Goal: Book appointment/travel/reservation

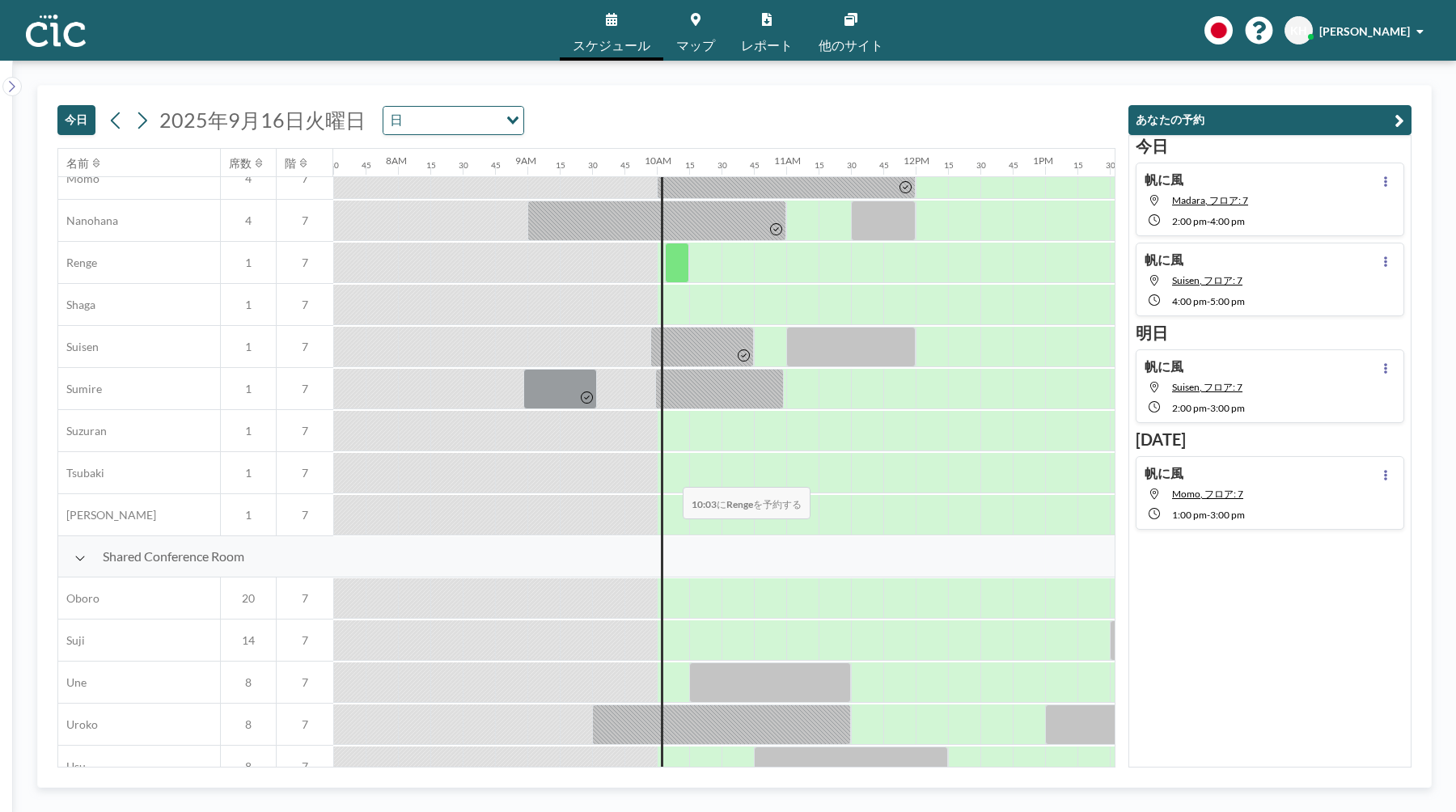
scroll to position [830, 971]
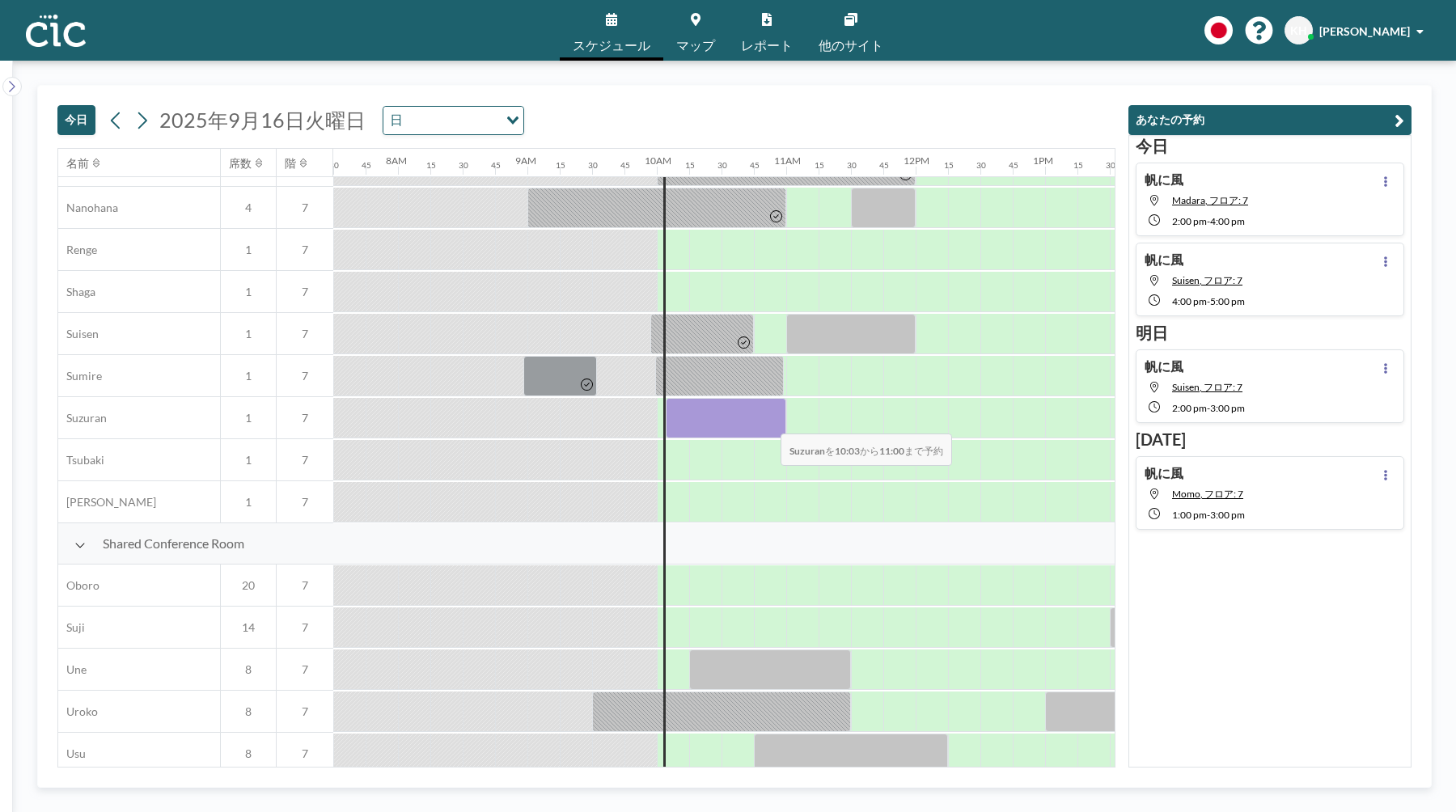
drag, startPoint x: 669, startPoint y: 419, endPoint x: 767, endPoint y: 423, distance: 98.1
click at [767, 423] on div at bounding box center [725, 418] width 120 height 40
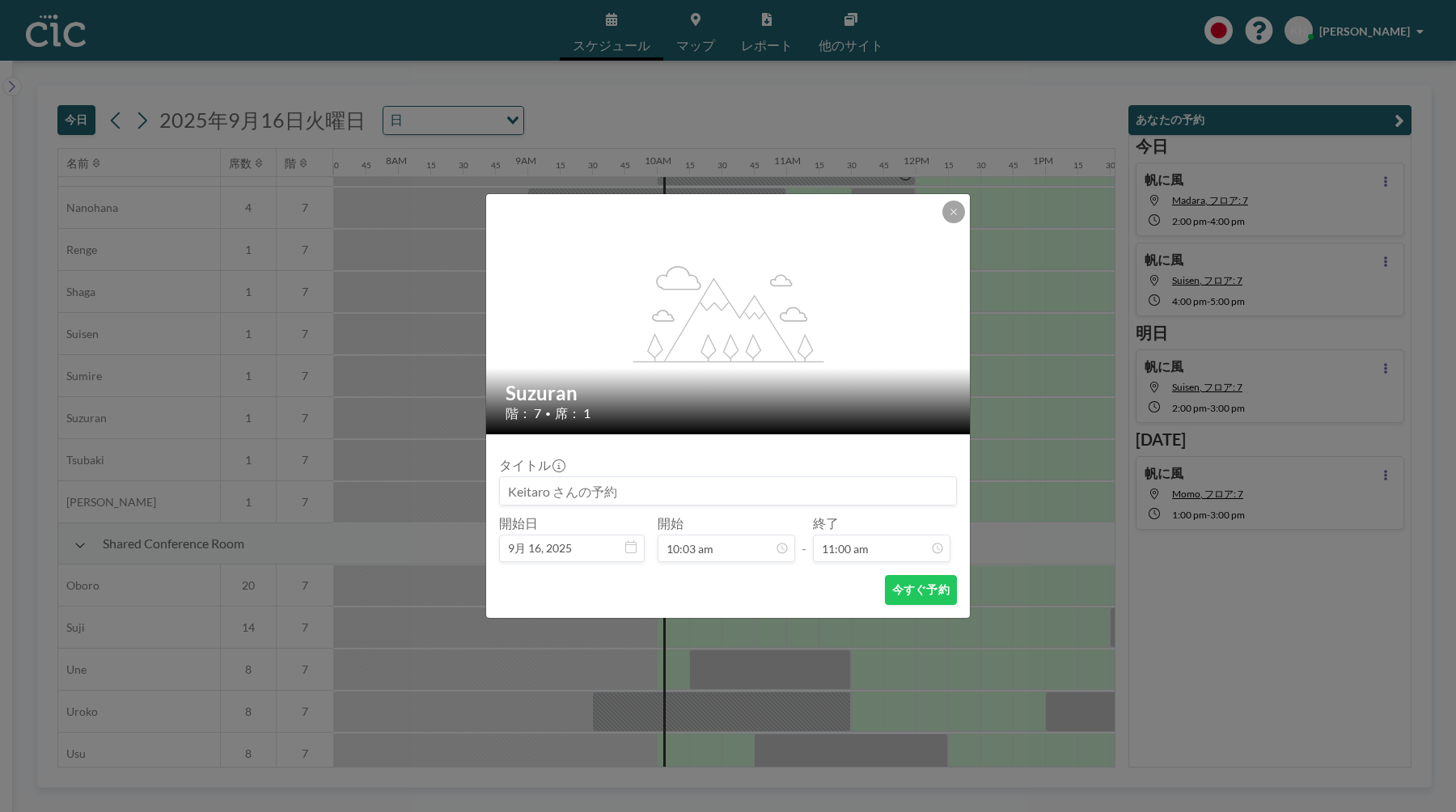
scroll to position [1266, 0]
click at [916, 599] on button "今すぐ予約" at bounding box center [921, 590] width 72 height 30
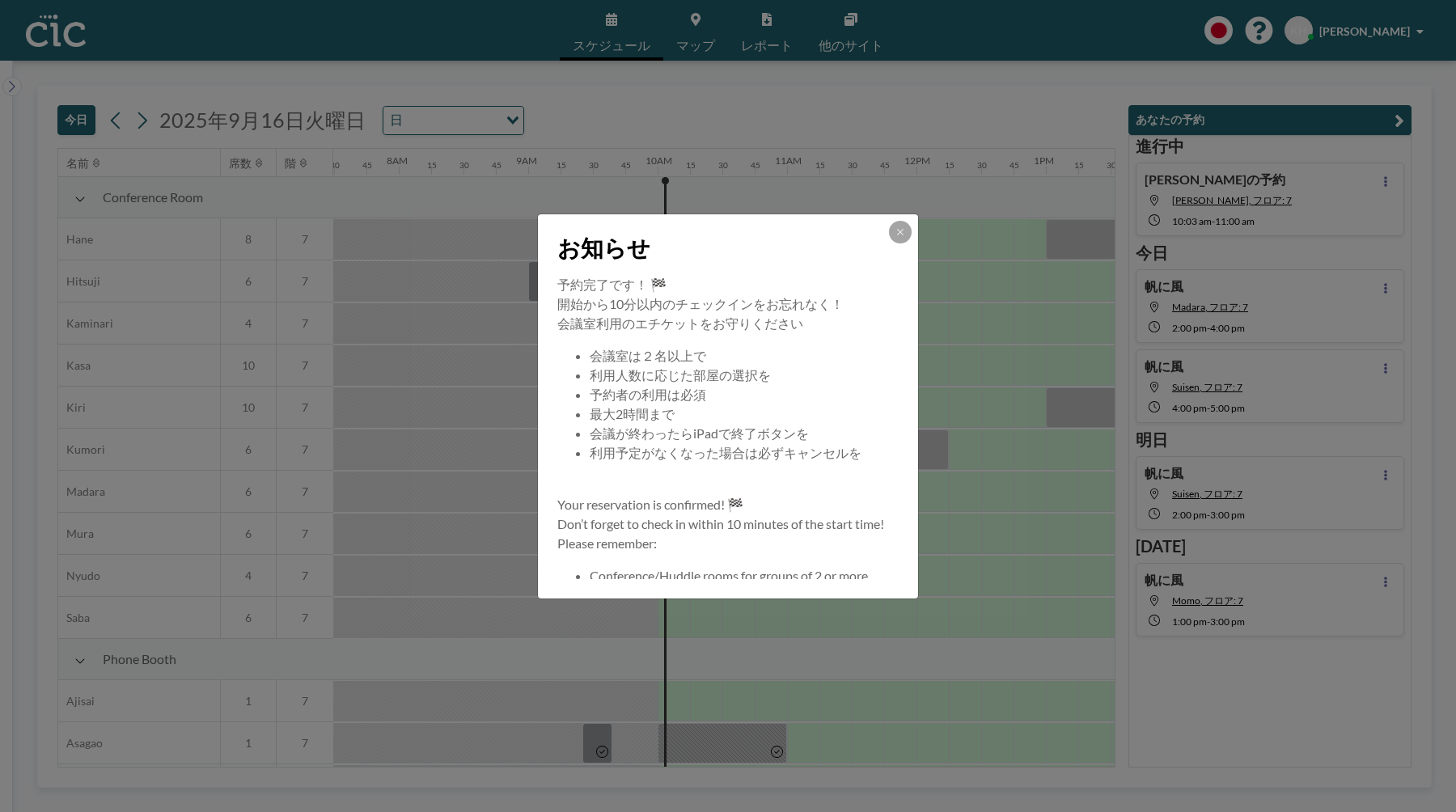
scroll to position [0, 971]
click at [901, 225] on button at bounding box center [899, 232] width 23 height 23
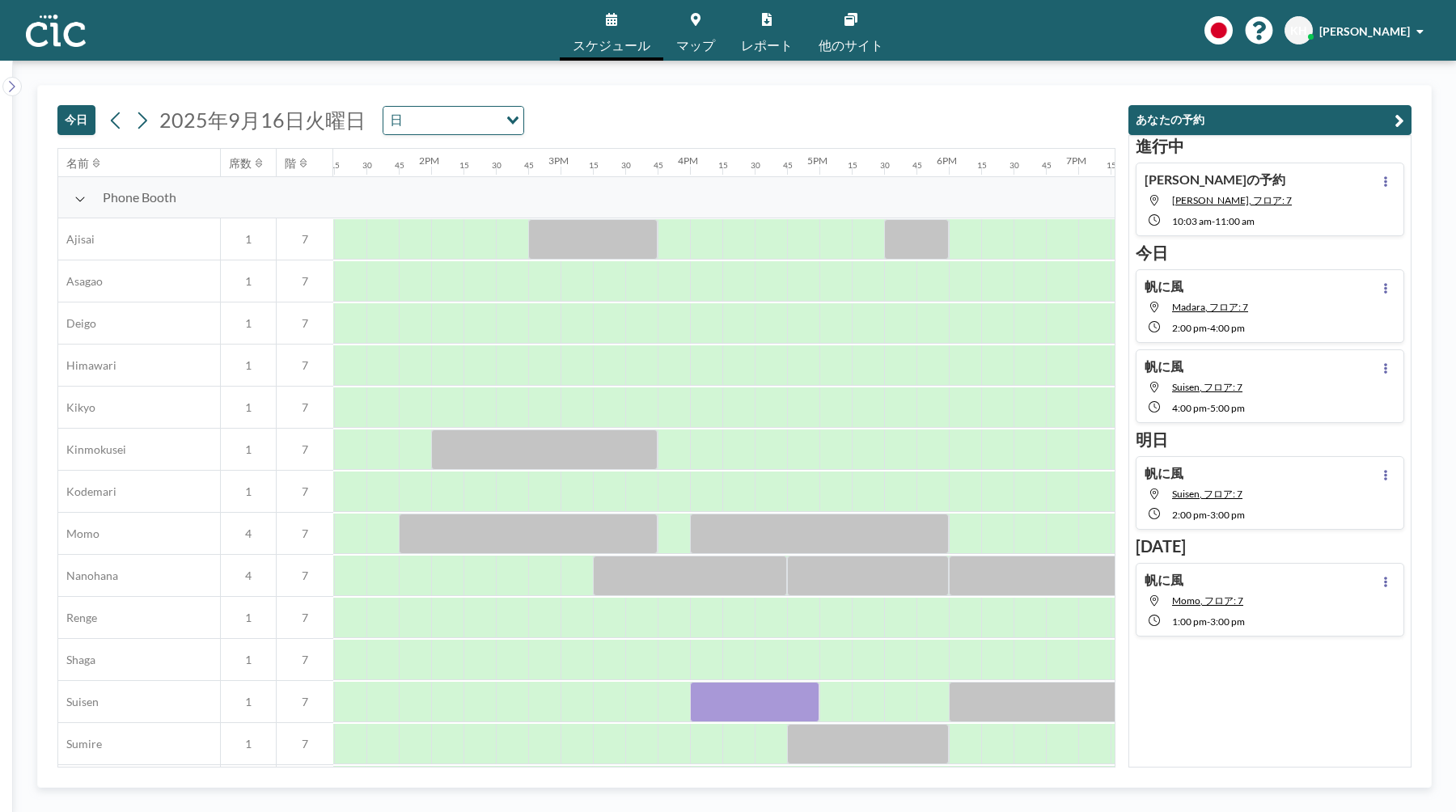
scroll to position [454, 1713]
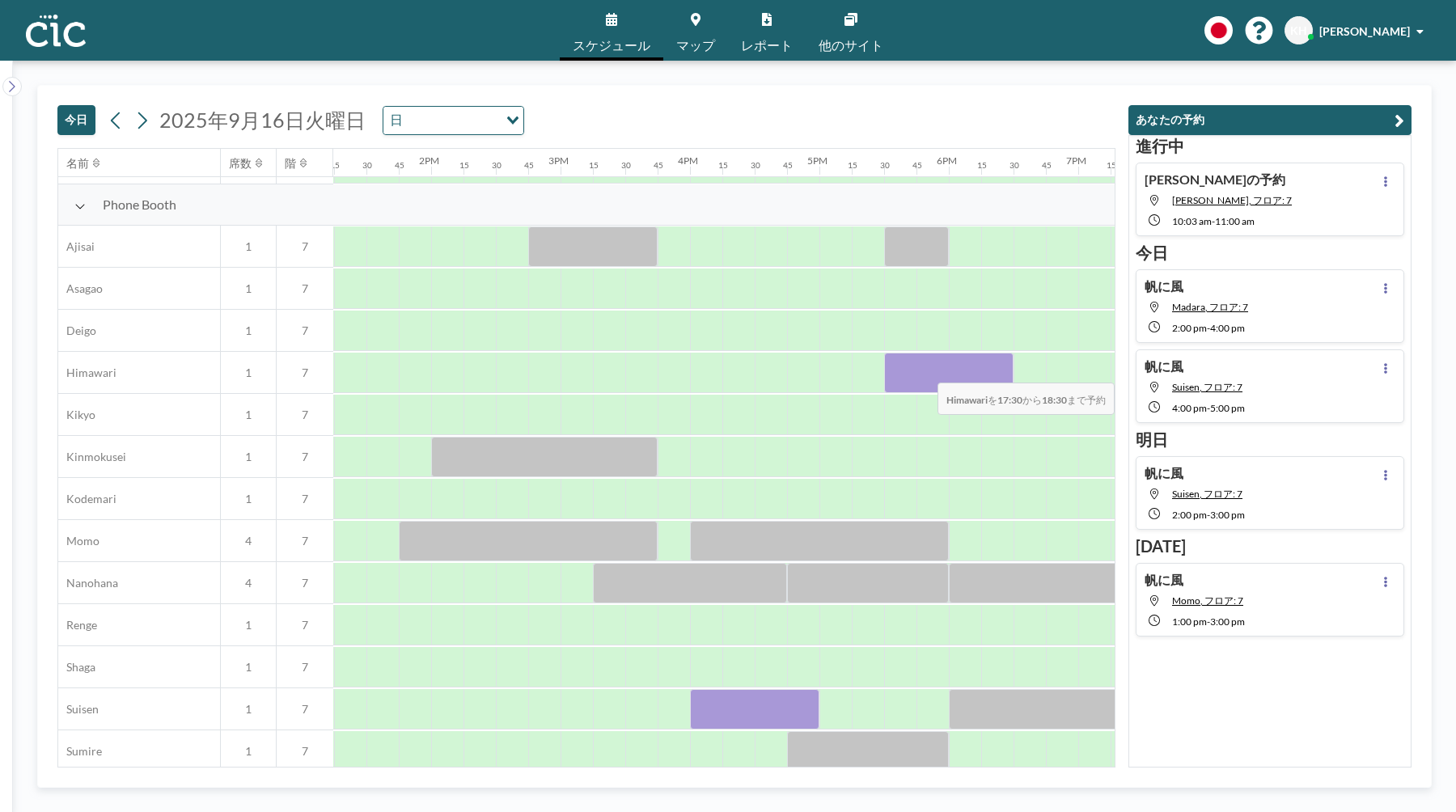
drag, startPoint x: 897, startPoint y: 375, endPoint x: 1005, endPoint y: 372, distance: 108.0
click at [1005, 372] on div at bounding box center [948, 372] width 129 height 40
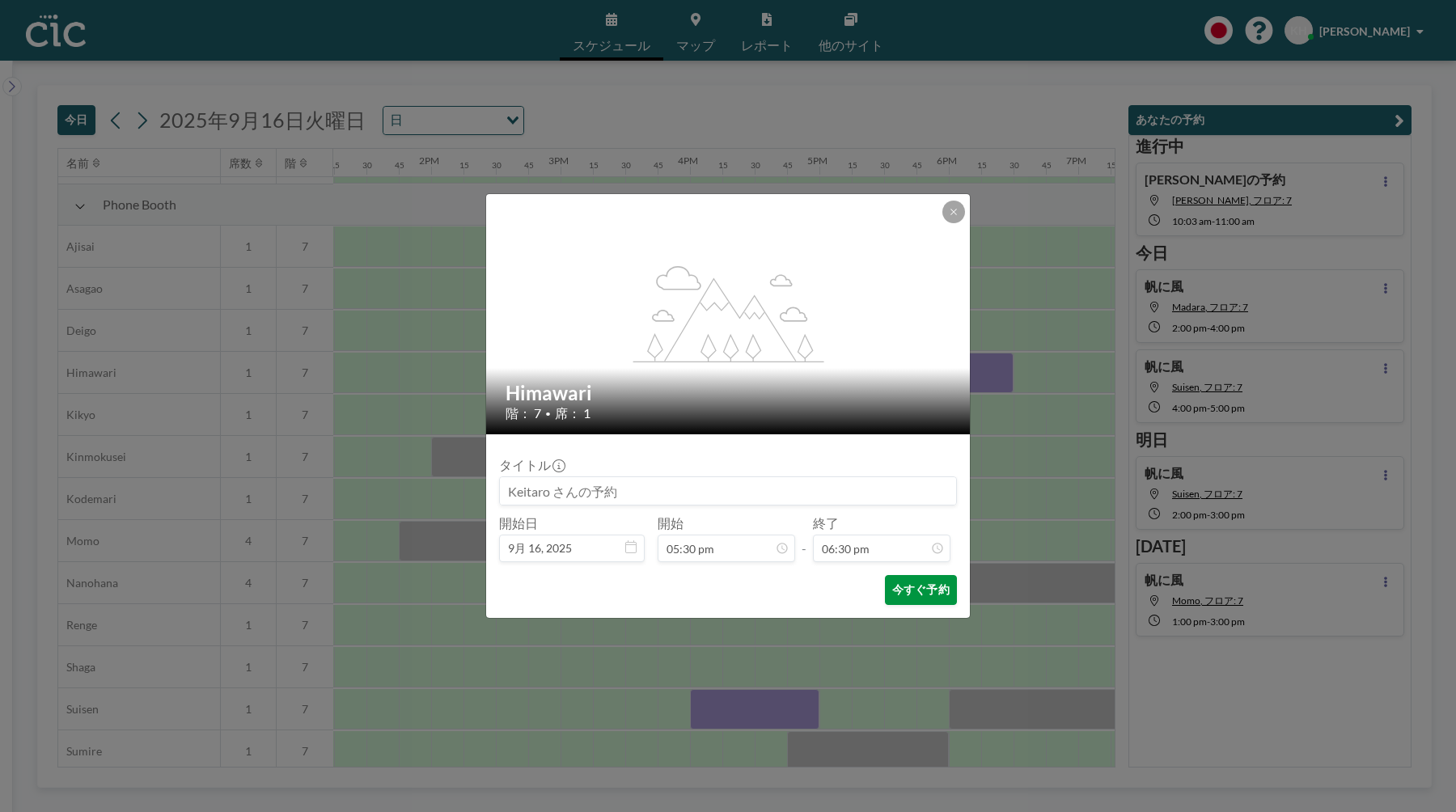
scroll to position [2130, 0]
click at [906, 598] on button "今すぐ予約" at bounding box center [921, 590] width 72 height 30
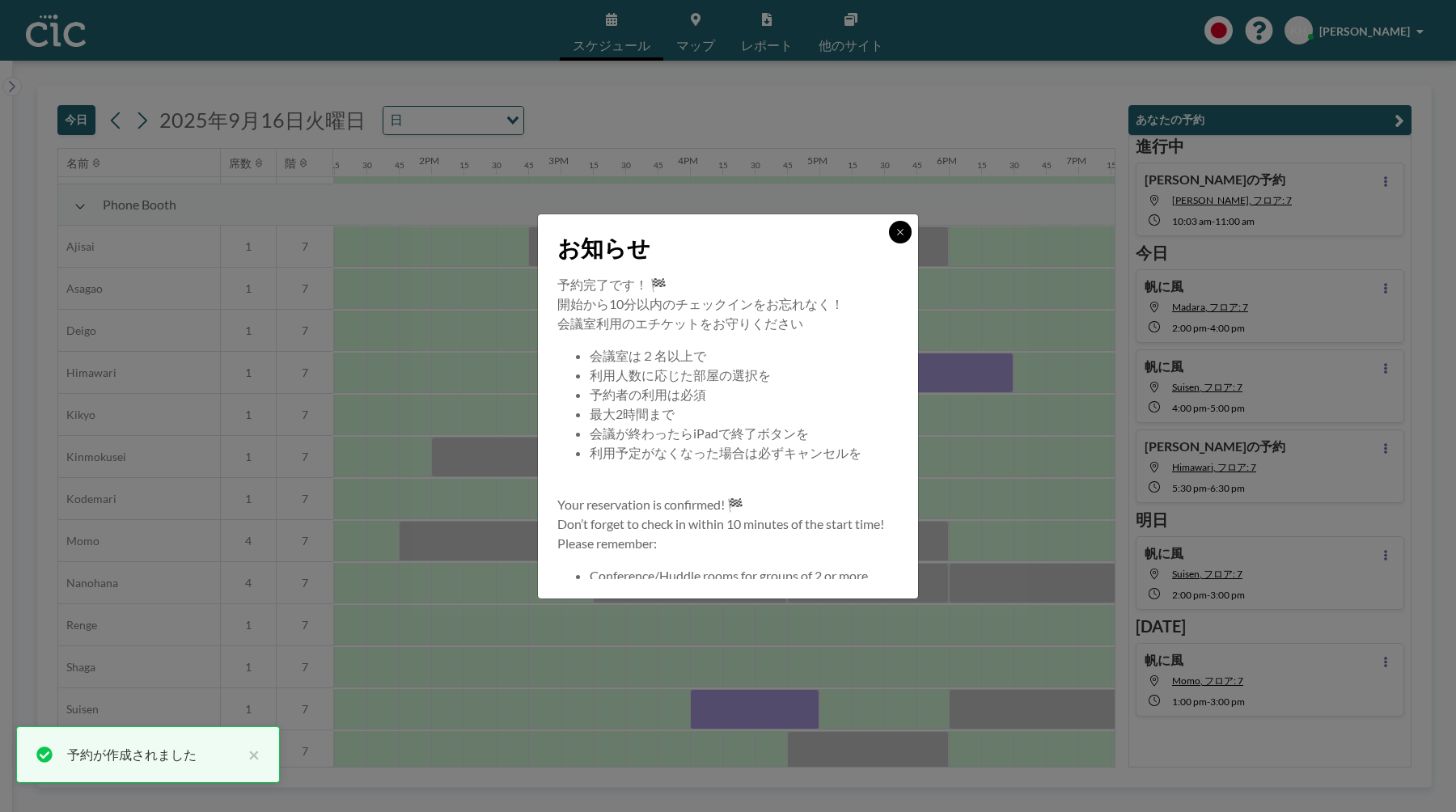
click at [900, 229] on icon at bounding box center [900, 232] width 10 height 10
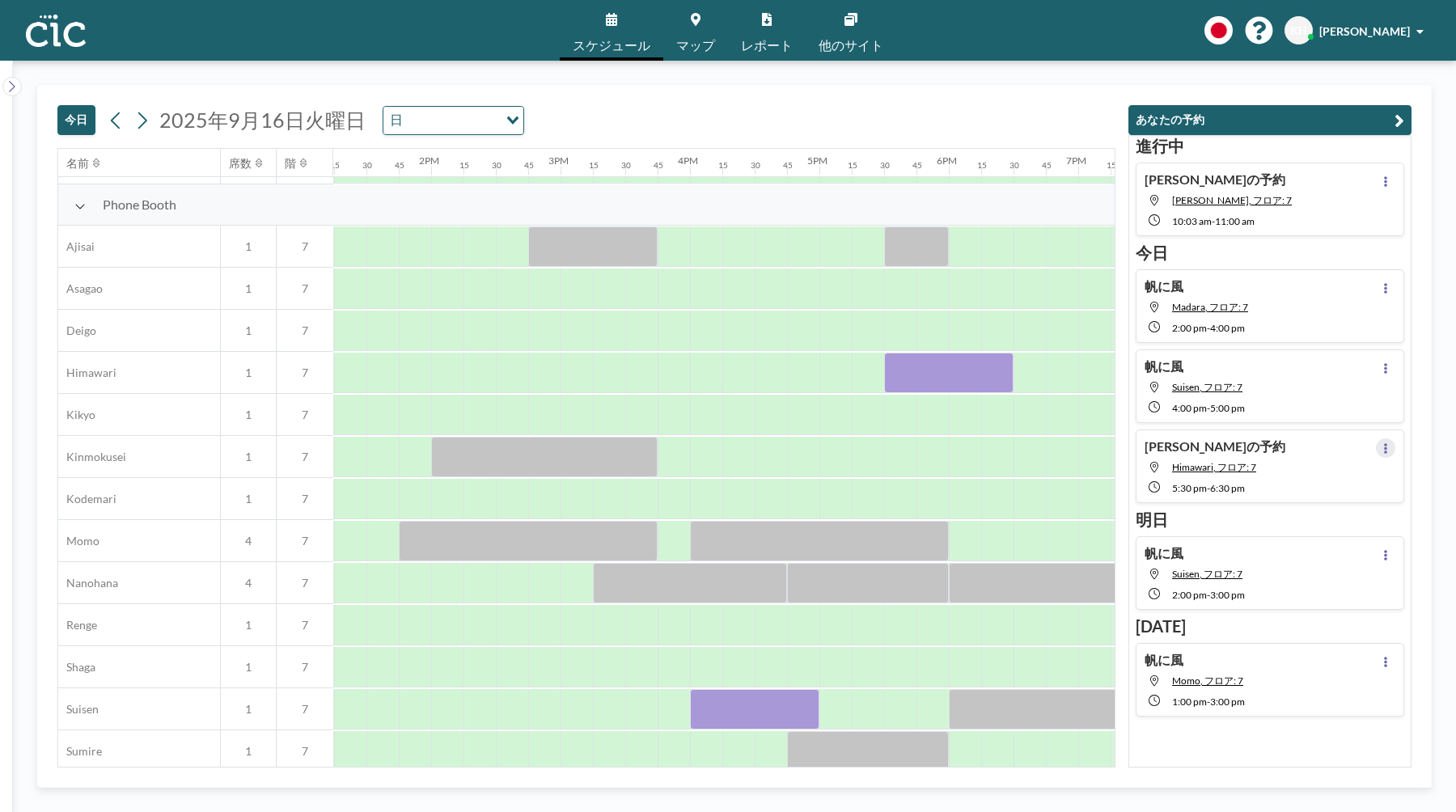
click at [1387, 454] on button at bounding box center [1386, 448] width 20 height 20
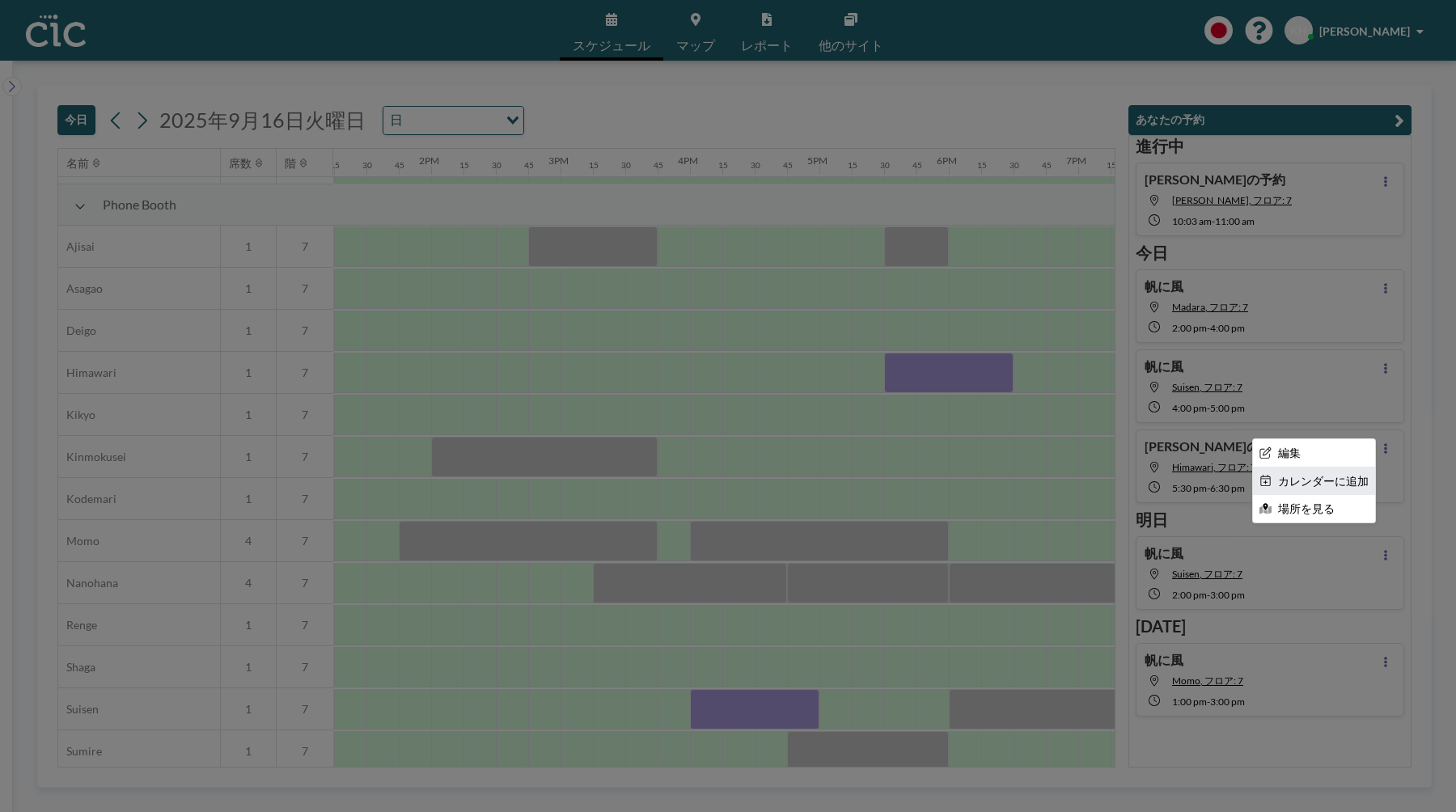
click at [1334, 477] on li "カレンダーに追加" at bounding box center [1313, 481] width 122 height 27
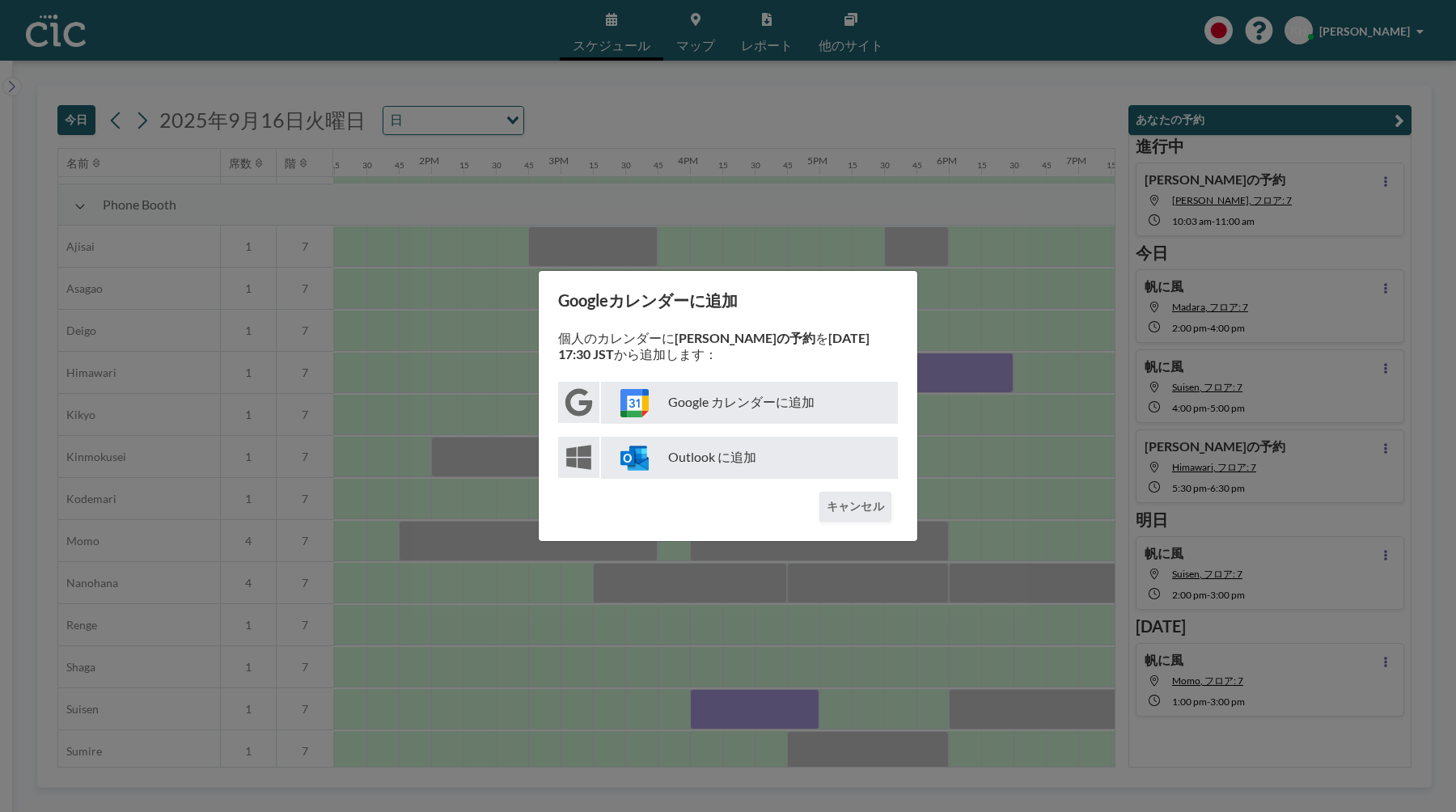
click at [821, 403] on p "Google カレンダーに追加" at bounding box center [749, 402] width 296 height 42
click at [998, 316] on div "Googleカレンダーに追加 個人のカレンダーに [PERSON_NAME]の予約 を [DATE] 17:30 JST から追加します： Google カレ…" at bounding box center [728, 406] width 1456 height 812
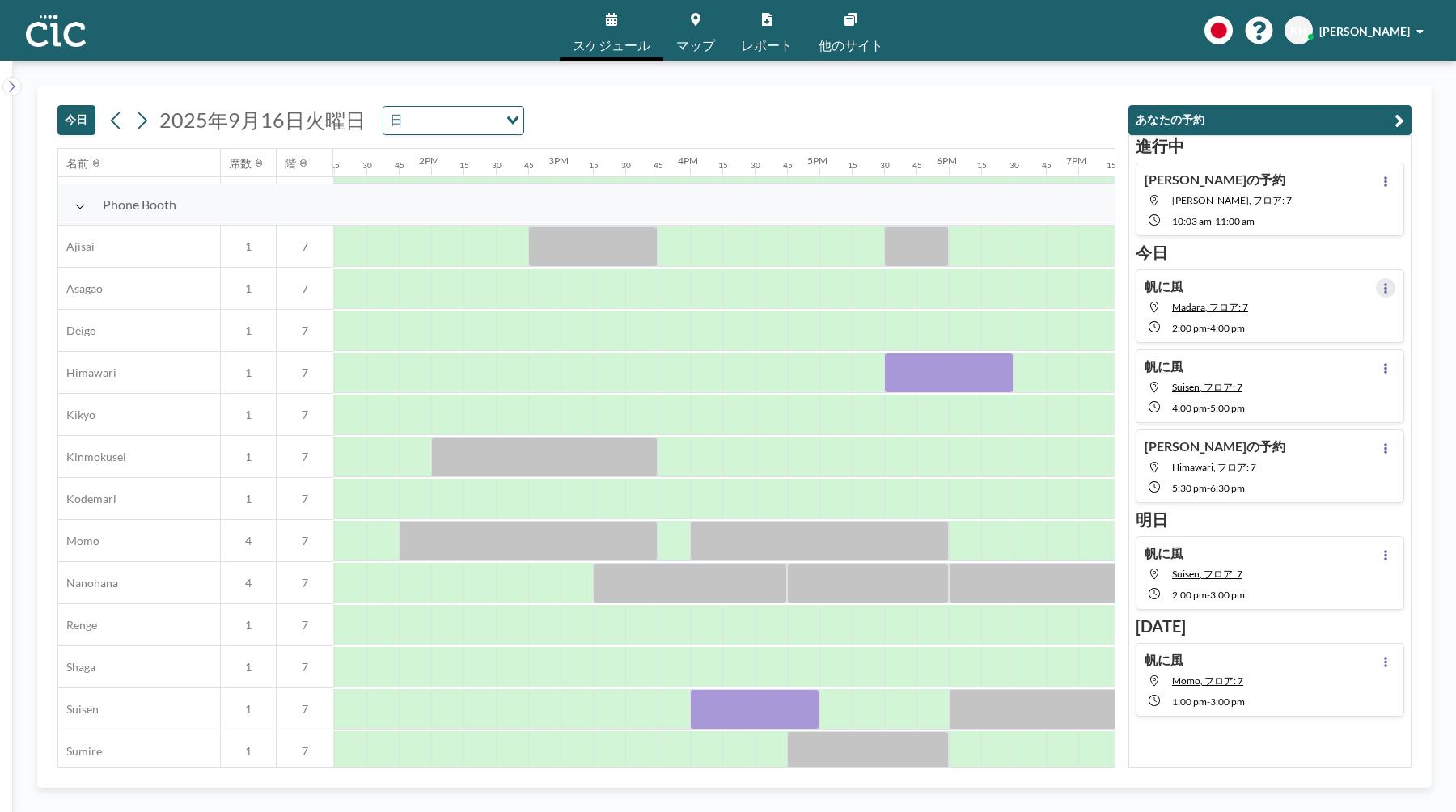
click at [1383, 292] on icon at bounding box center [1386, 288] width 7 height 11
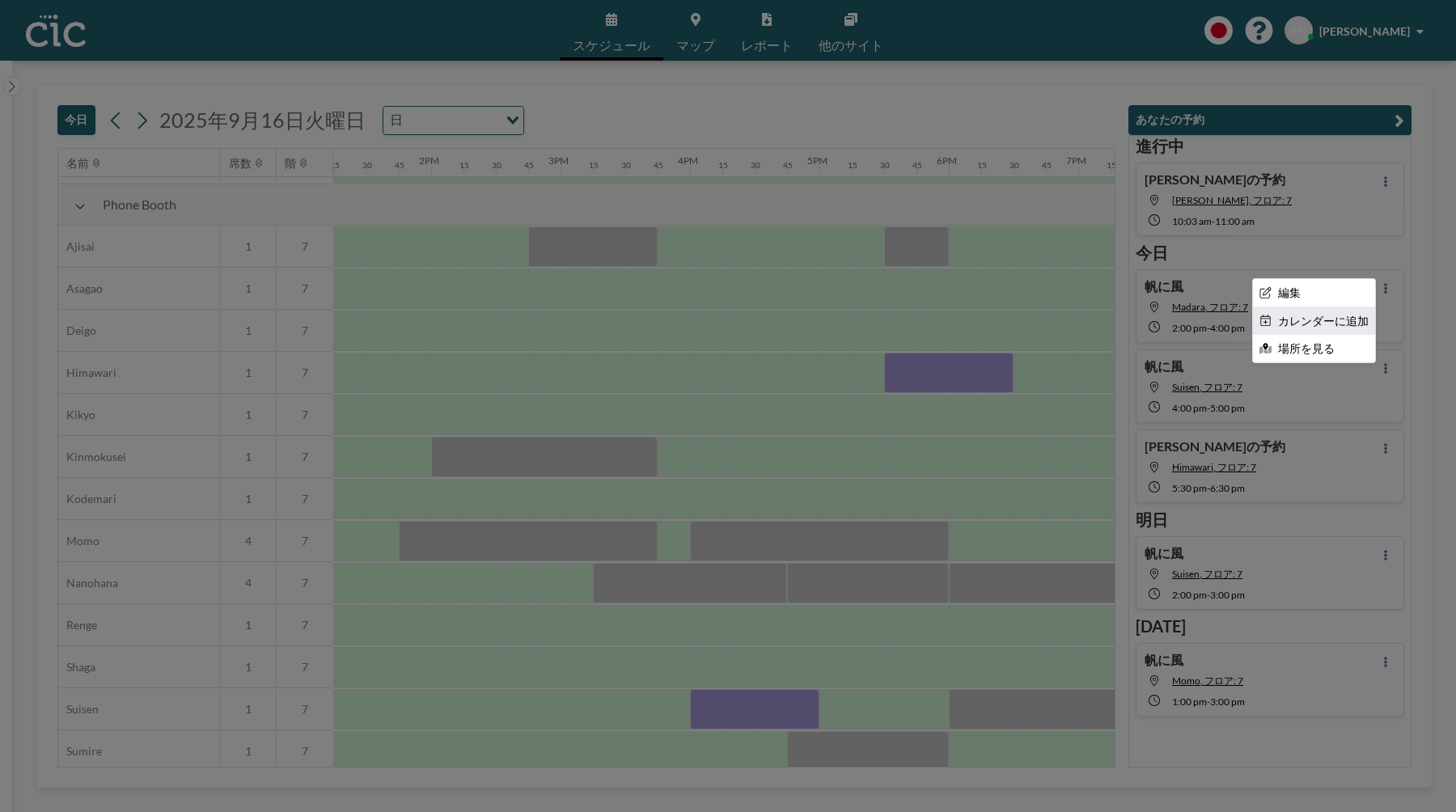
click at [1344, 319] on li "カレンダーに追加" at bounding box center [1313, 321] width 122 height 27
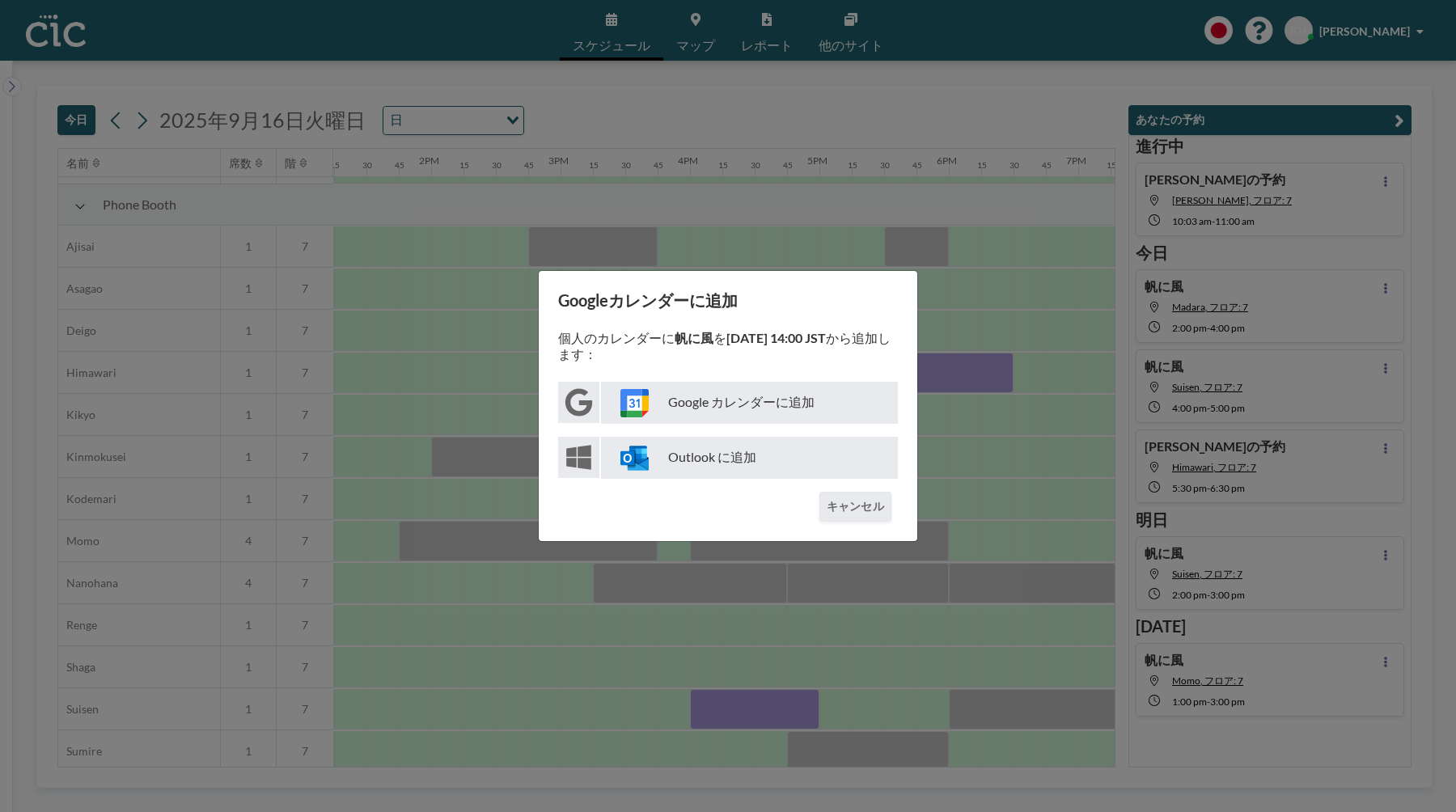
click at [780, 408] on p "Google カレンダーに追加" at bounding box center [749, 402] width 296 height 42
